Goal: Task Accomplishment & Management: Use online tool/utility

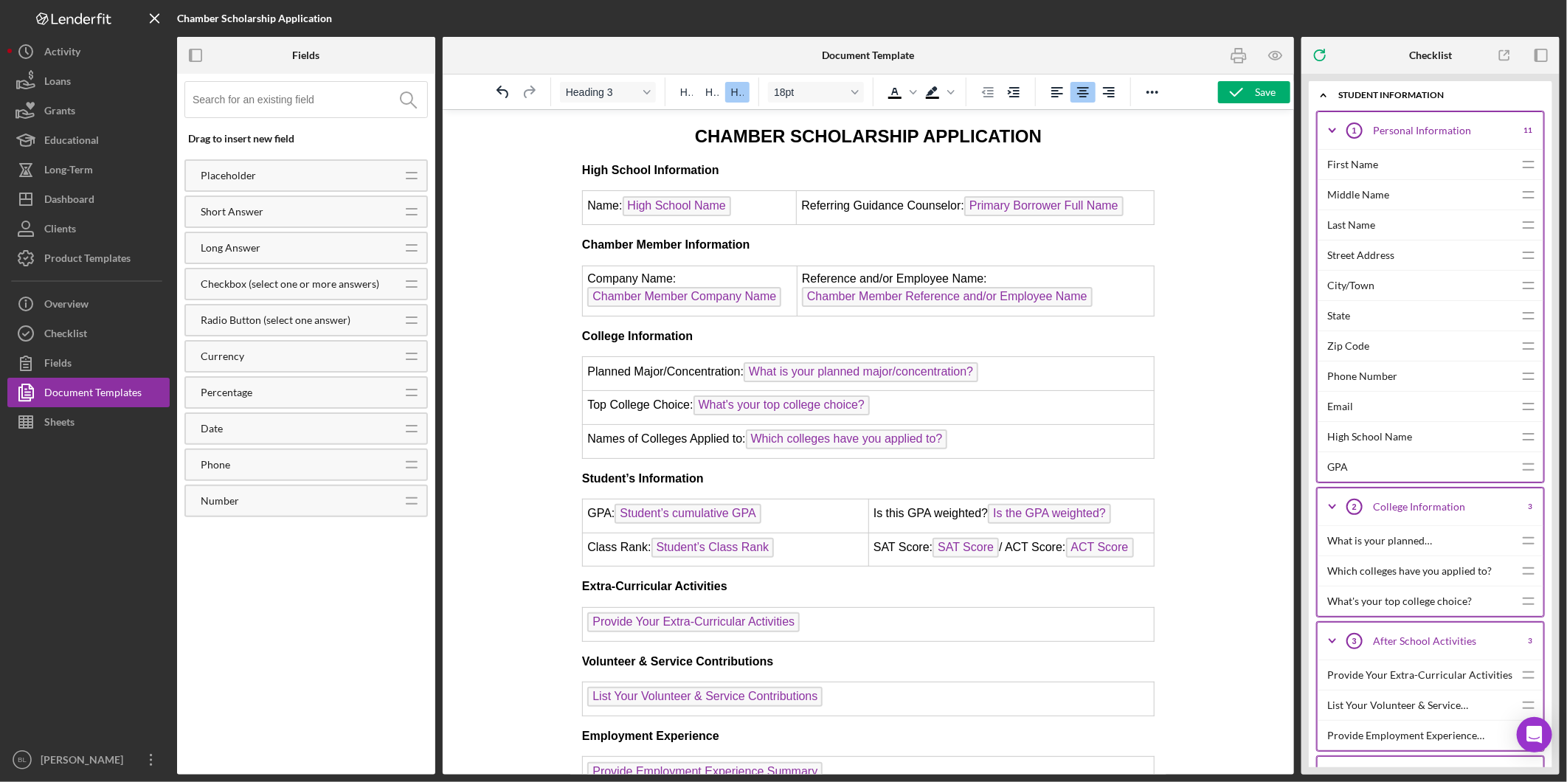
scroll to position [808, 0]
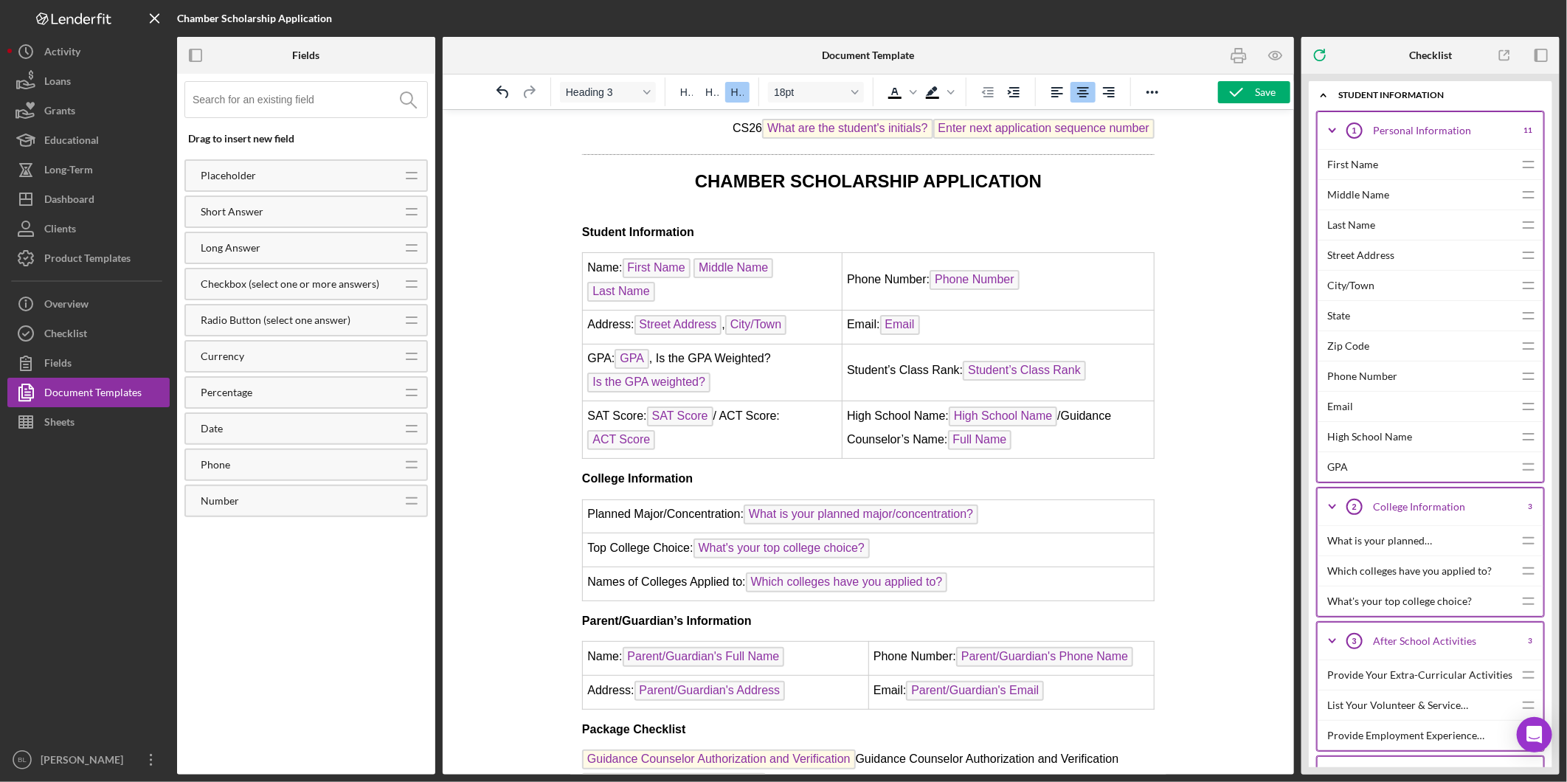
click at [289, 637] on div "Drag to insert new field Placeholder Icon/Drag Short Answer Icon/Drag Long Answ…" at bounding box center [306, 424] width 258 height 701
click at [70, 307] on div "Overview" at bounding box center [66, 305] width 44 height 33
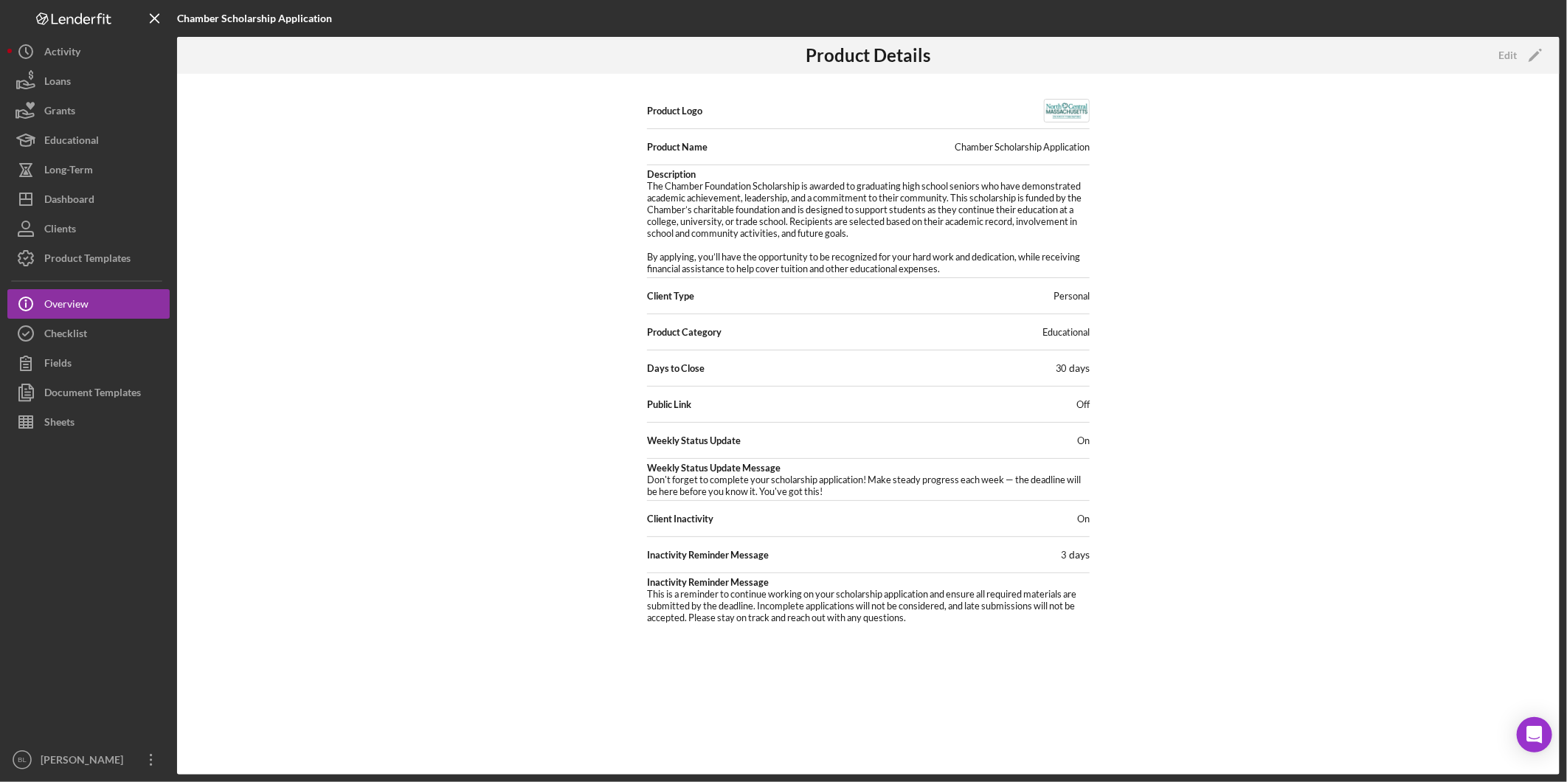
click at [462, 253] on div "Product Logo Product Name Chamber Scholarship Application Description The Chamb…" at bounding box center [868, 424] width 1382 height 701
click at [1404, 299] on div "Product Logo Product Name Chamber Scholarship Application Description The Chamb…" at bounding box center [868, 424] width 1382 height 701
click at [144, 761] on icon "Icon/Overflow" at bounding box center [151, 759] width 37 height 37
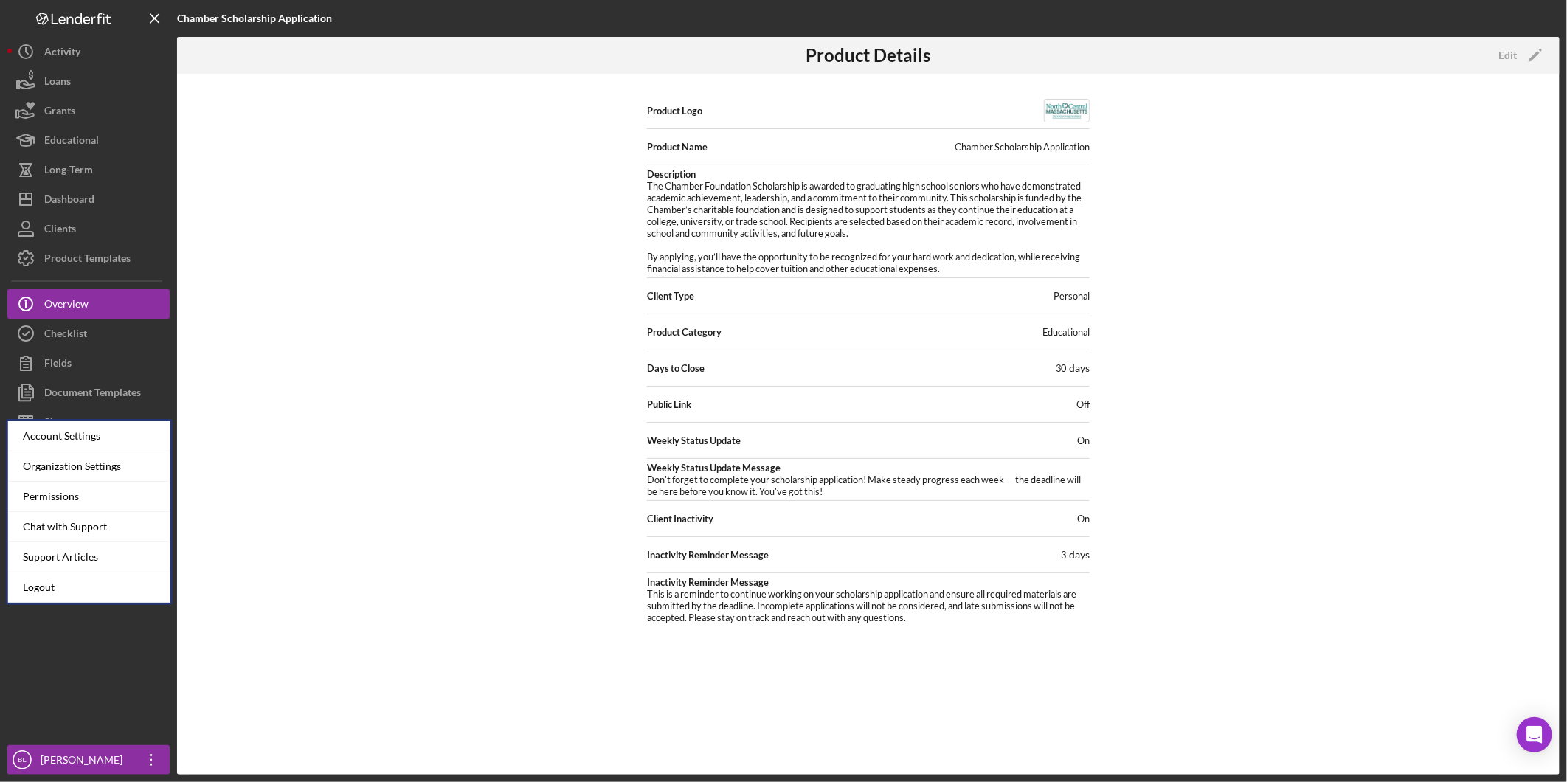
click at [340, 536] on div "Product Logo Product Name Chamber Scholarship Application Description The Chamb…" at bounding box center [868, 424] width 1382 height 701
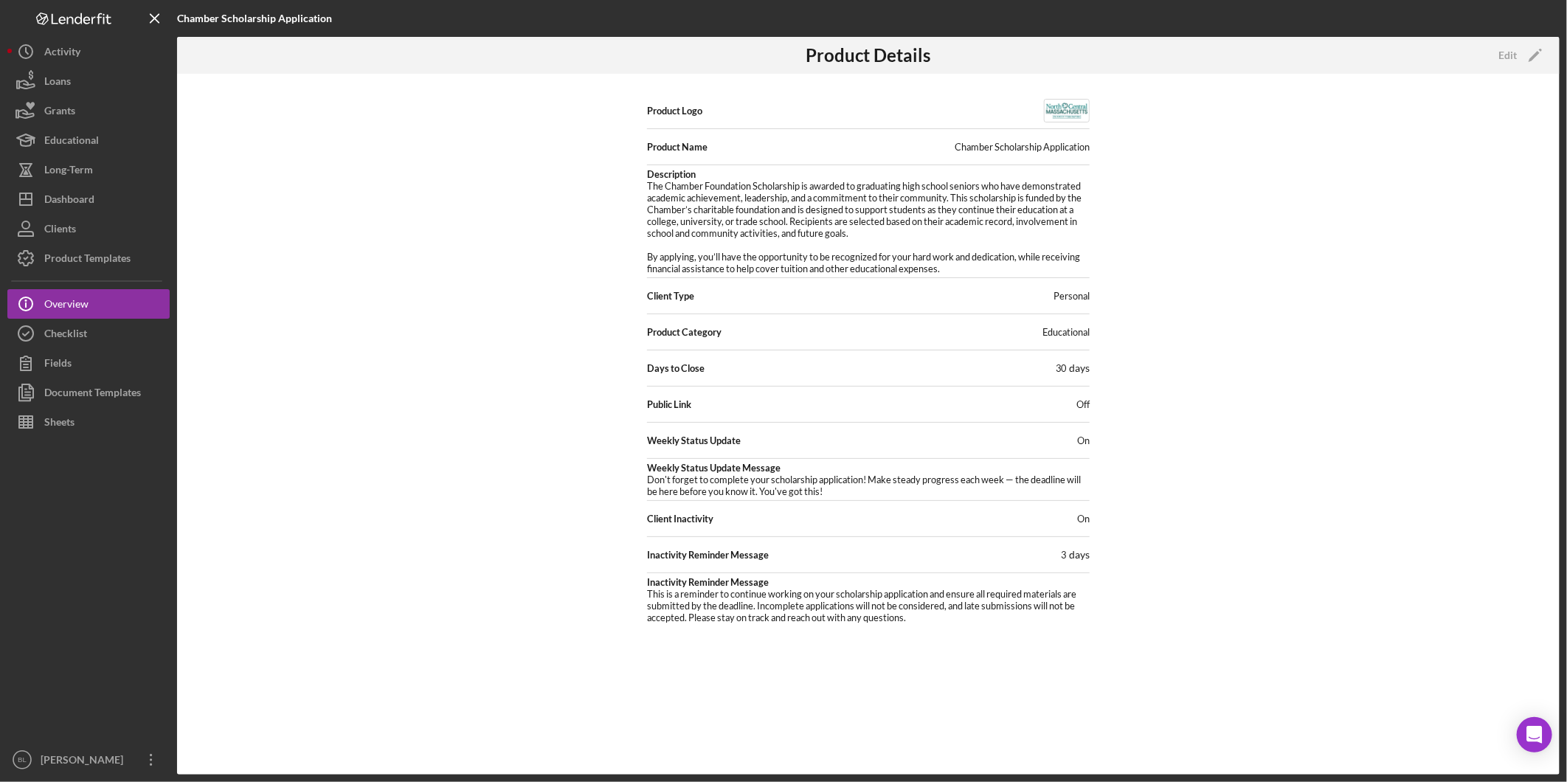
click at [513, 255] on div "Product Logo Product Name Chamber Scholarship Application Description The Chamb…" at bounding box center [868, 424] width 1382 height 701
drag, startPoint x: 1190, startPoint y: 490, endPoint x: 1202, endPoint y: 452, distance: 39.7
click at [1192, 490] on div "Product Logo Product Name Chamber Scholarship Application Description The Chamb…" at bounding box center [868, 424] width 1382 height 701
click at [1522, 61] on icon "Icon/Edit" at bounding box center [1535, 55] width 37 height 37
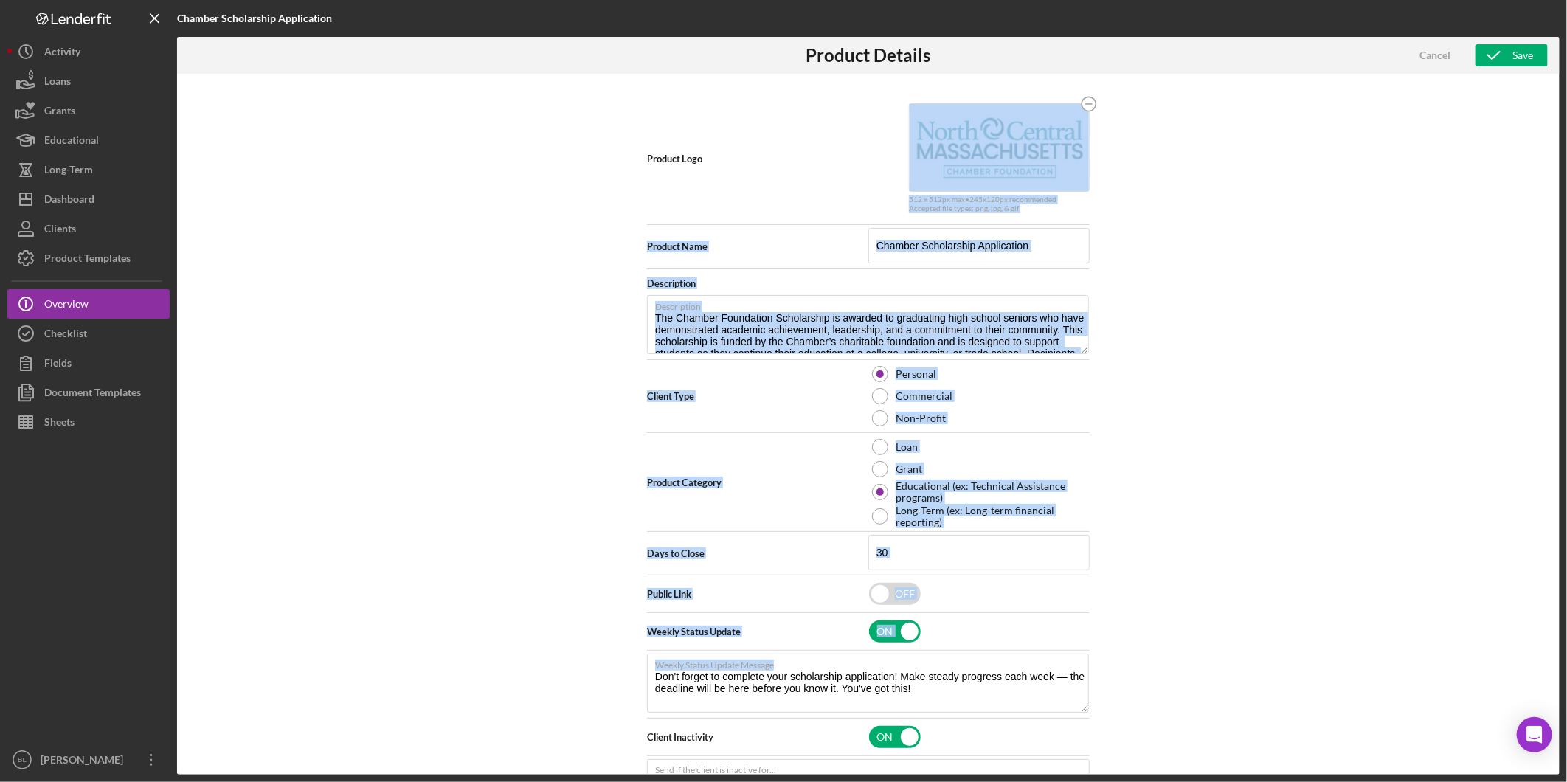
drag, startPoint x: 1193, startPoint y: 762, endPoint x: 1173, endPoint y: 808, distance: 50.9
click at [1173, 781] on html "Chamber Scholarship Application Product Details Cancel Save Product Logo 512 x …" at bounding box center [783, 391] width 1567 height 782
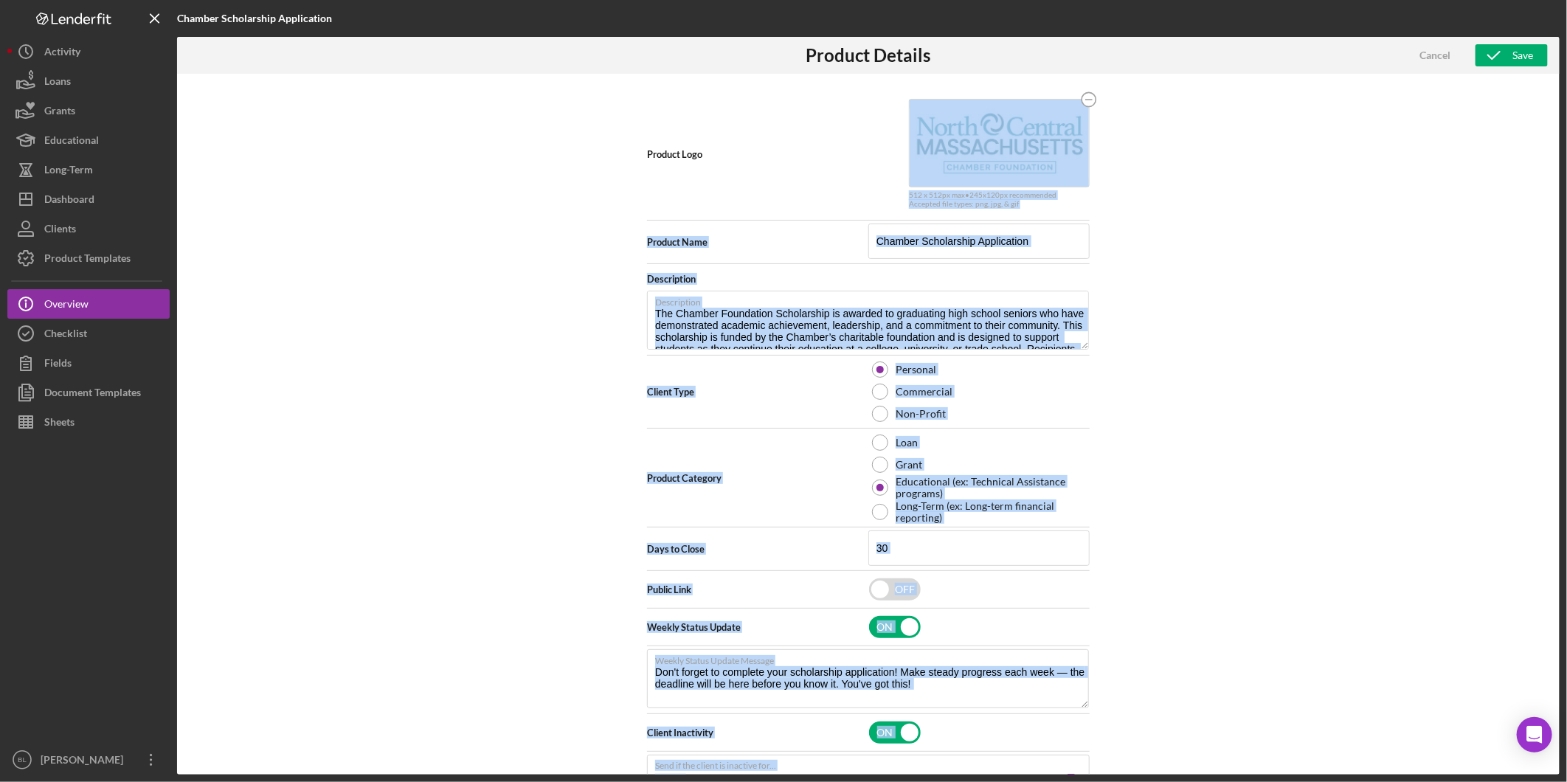
drag, startPoint x: 1508, startPoint y: 364, endPoint x: 1429, endPoint y: 358, distance: 79.1
click at [1509, 362] on div "Product Logo 512 x 512px max • 245 x 120 px recommended Accepted file types: pn…" at bounding box center [868, 424] width 1382 height 701
click at [490, 288] on div "Product Logo 512 x 512px max • 245 x 120 px recommended Accepted file types: pn…" at bounding box center [868, 424] width 1382 height 701
